Goal: Find specific page/section: Find specific page/section

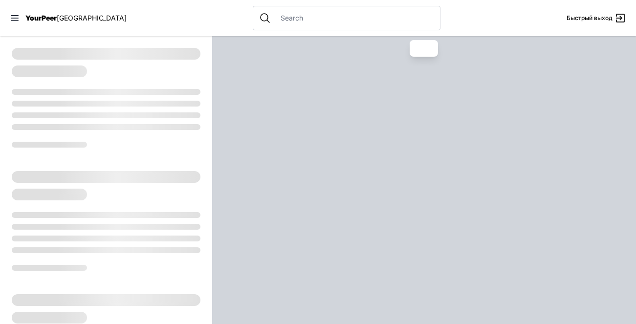
select select "recentlyUpdated"
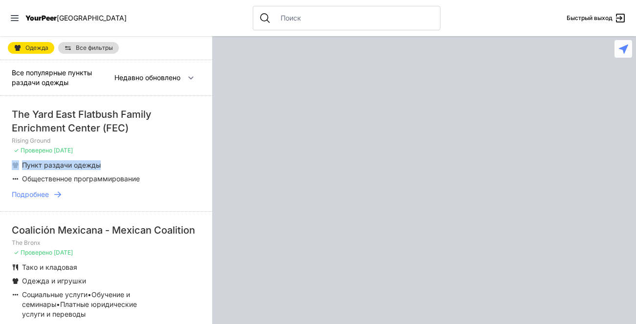
drag, startPoint x: 110, startPoint y: 168, endPoint x: 20, endPoint y: 167, distance: 90.4
click at [20, 167] on li "Пункт раздачи одежды" at bounding box center [86, 165] width 149 height 10
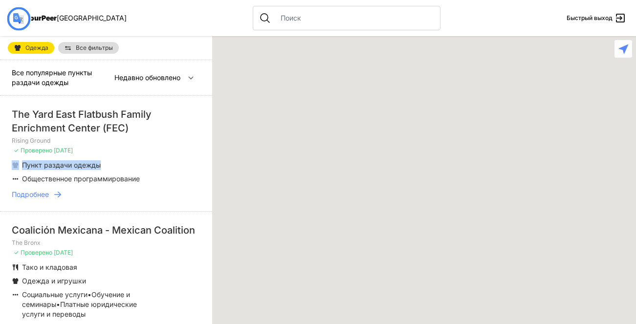
copy li "Пункт раздачи одежды"
click at [302, 29] on div at bounding box center [347, 18] width 188 height 24
click at [301, 22] on input "text" at bounding box center [354, 18] width 159 height 10
paste input "Пункт раздачи одежды"
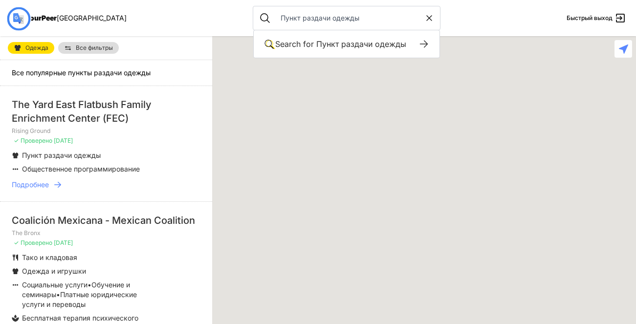
type input "Пункт раздачи одежды"
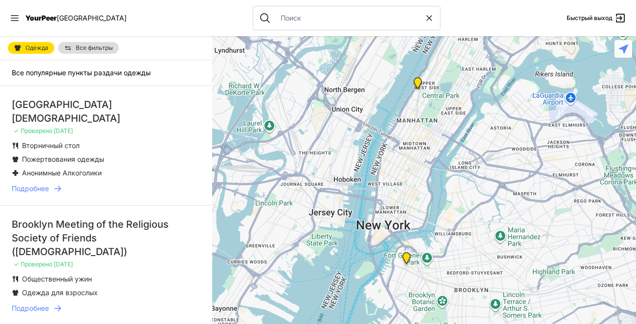
select select "recentlyUpdated"
